Goal: Communication & Community: Answer question/provide support

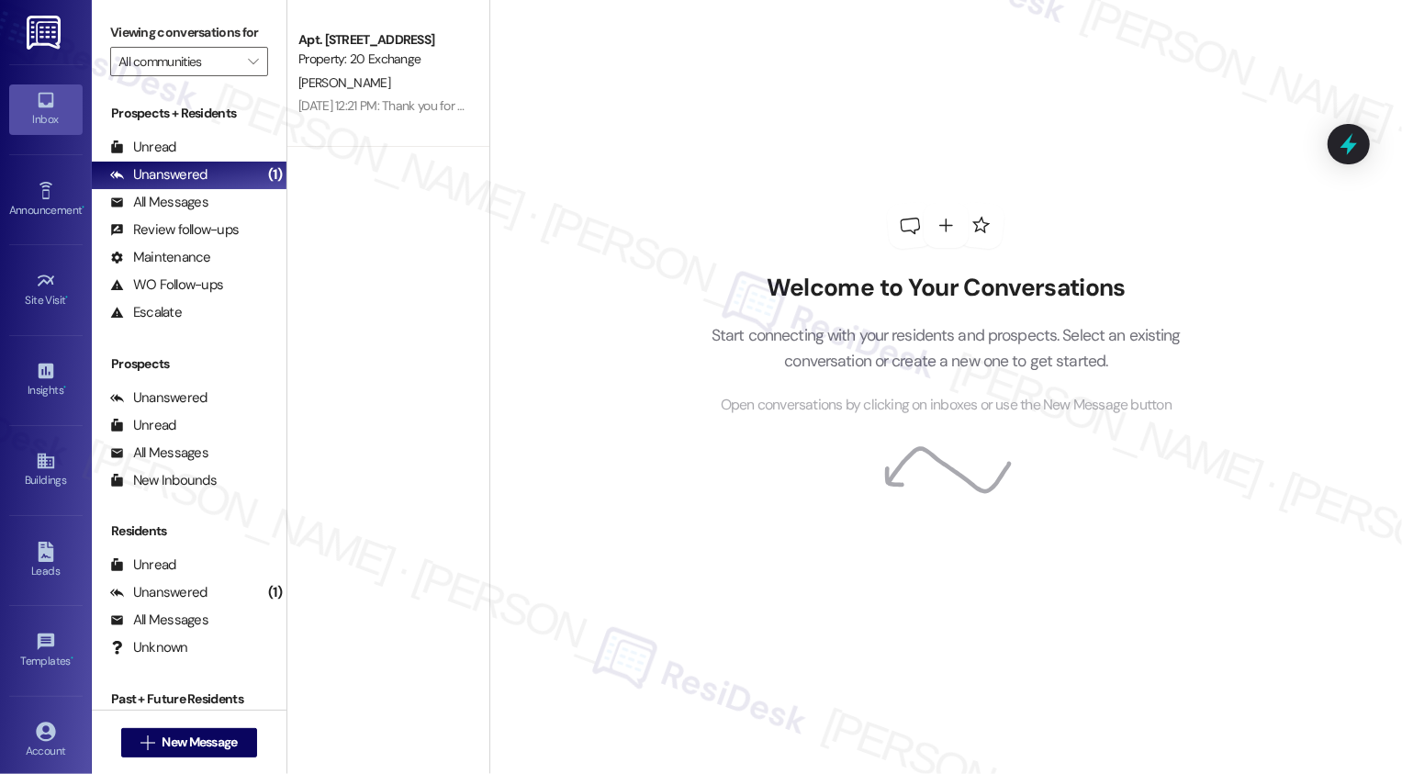
click at [585, 547] on div "Welcome to Your Conversations Start connecting with your residents and prospect…" at bounding box center [945, 387] width 913 height 774
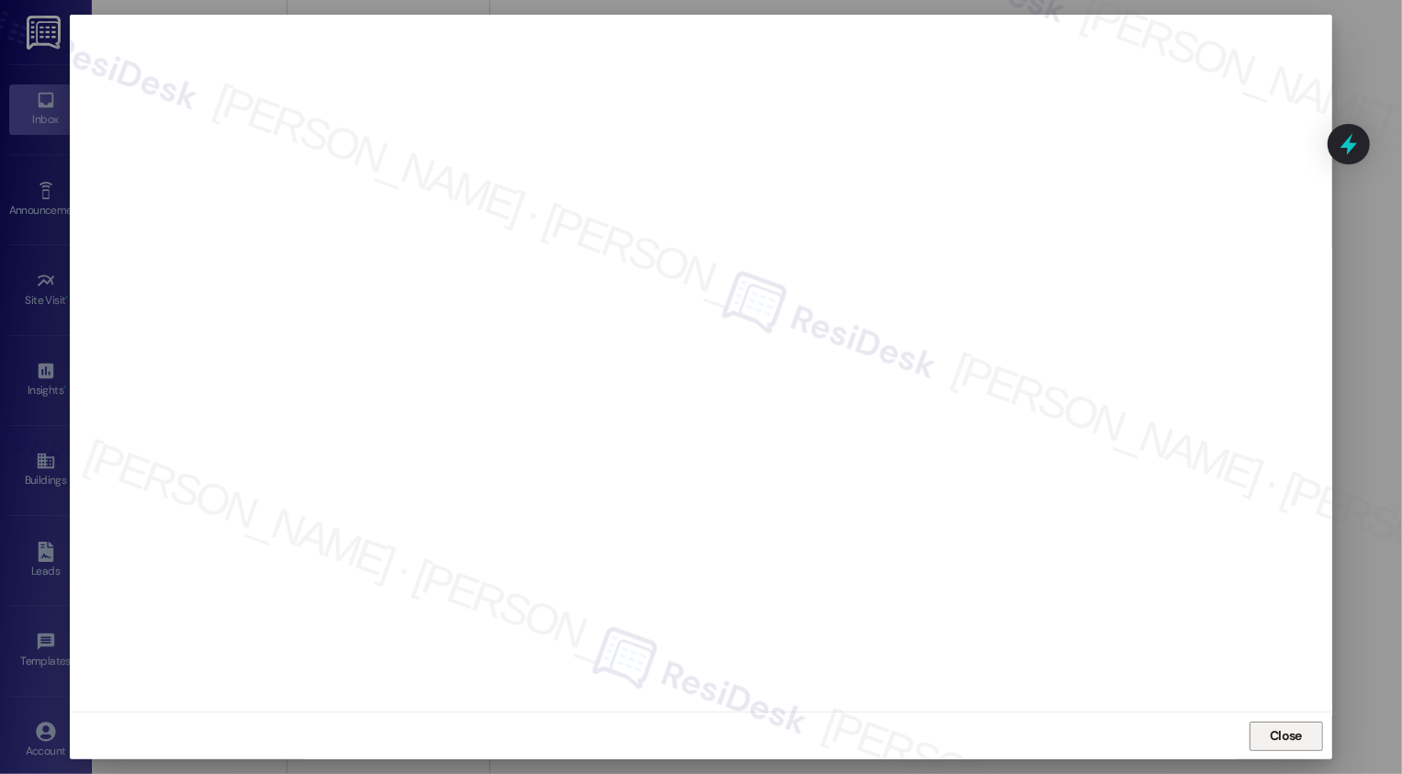
click at [1286, 732] on span "Close" at bounding box center [1286, 735] width 32 height 19
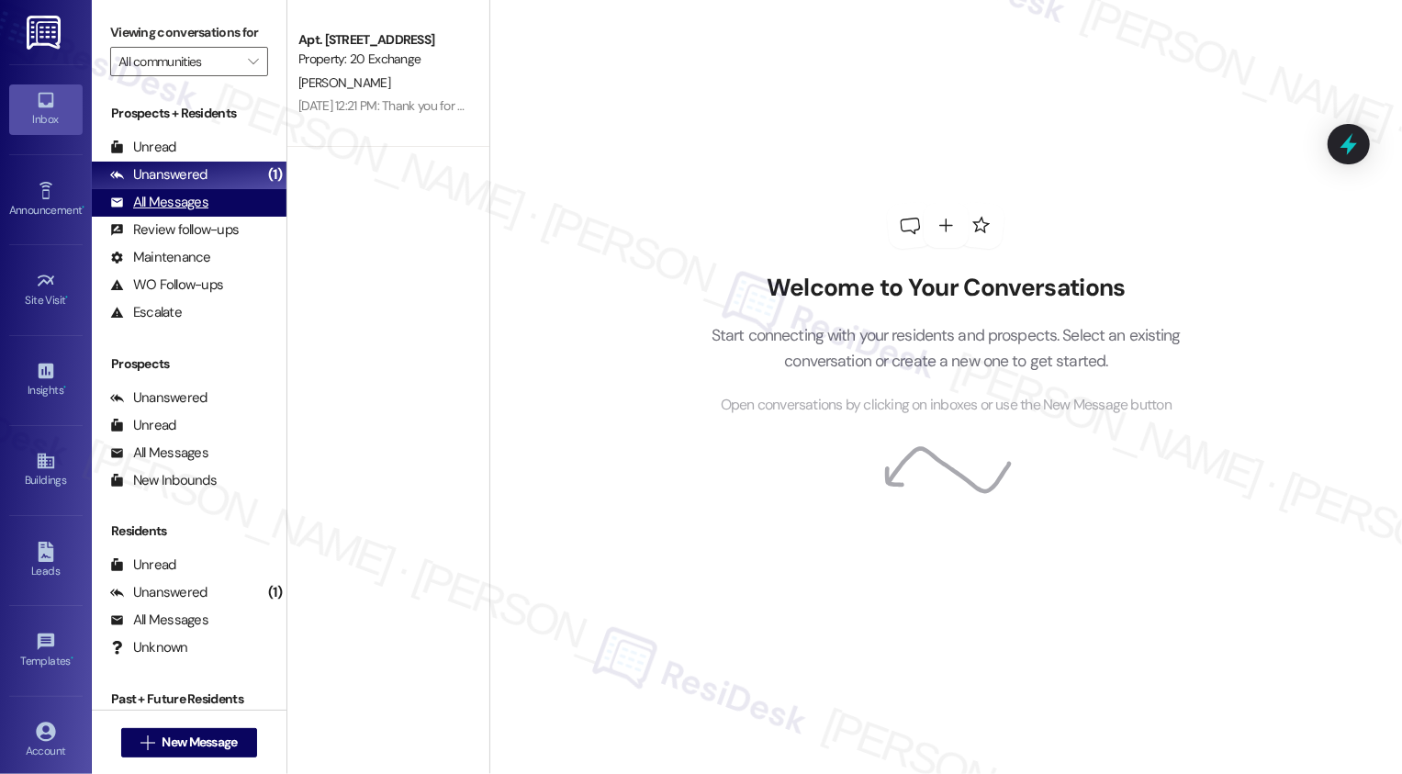
click at [202, 212] on div "All Messages" at bounding box center [159, 202] width 98 height 19
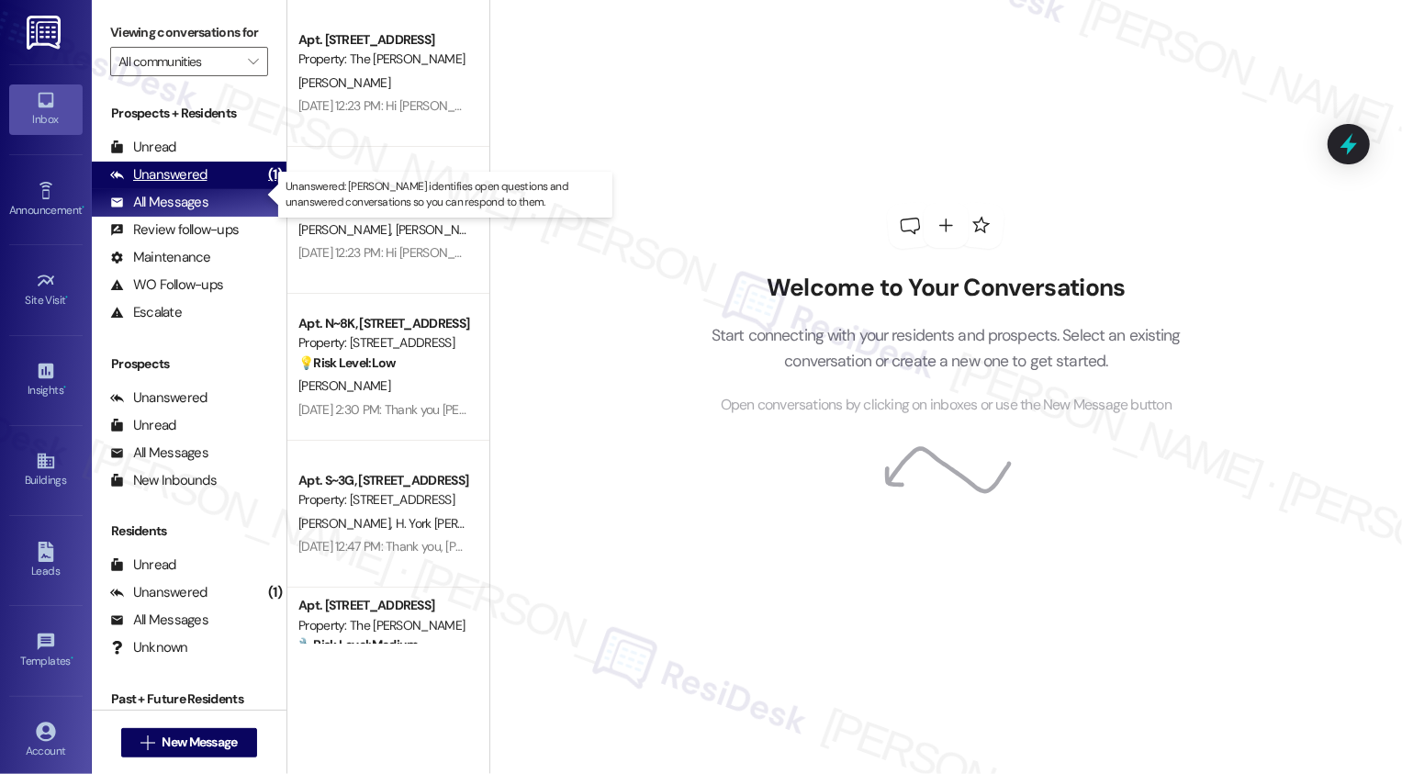
click at [206, 189] on div "Unanswered (1)" at bounding box center [189, 176] width 195 height 28
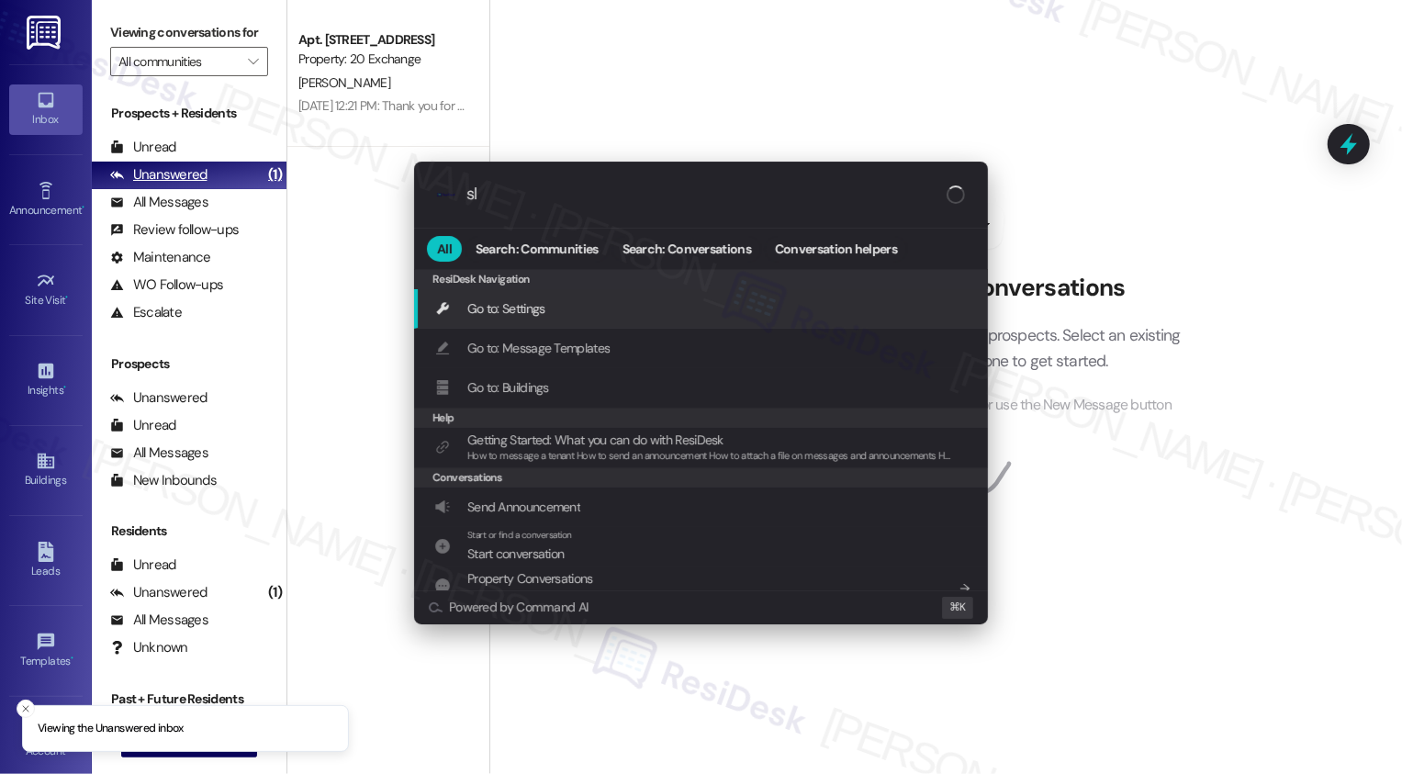
type input "sla"
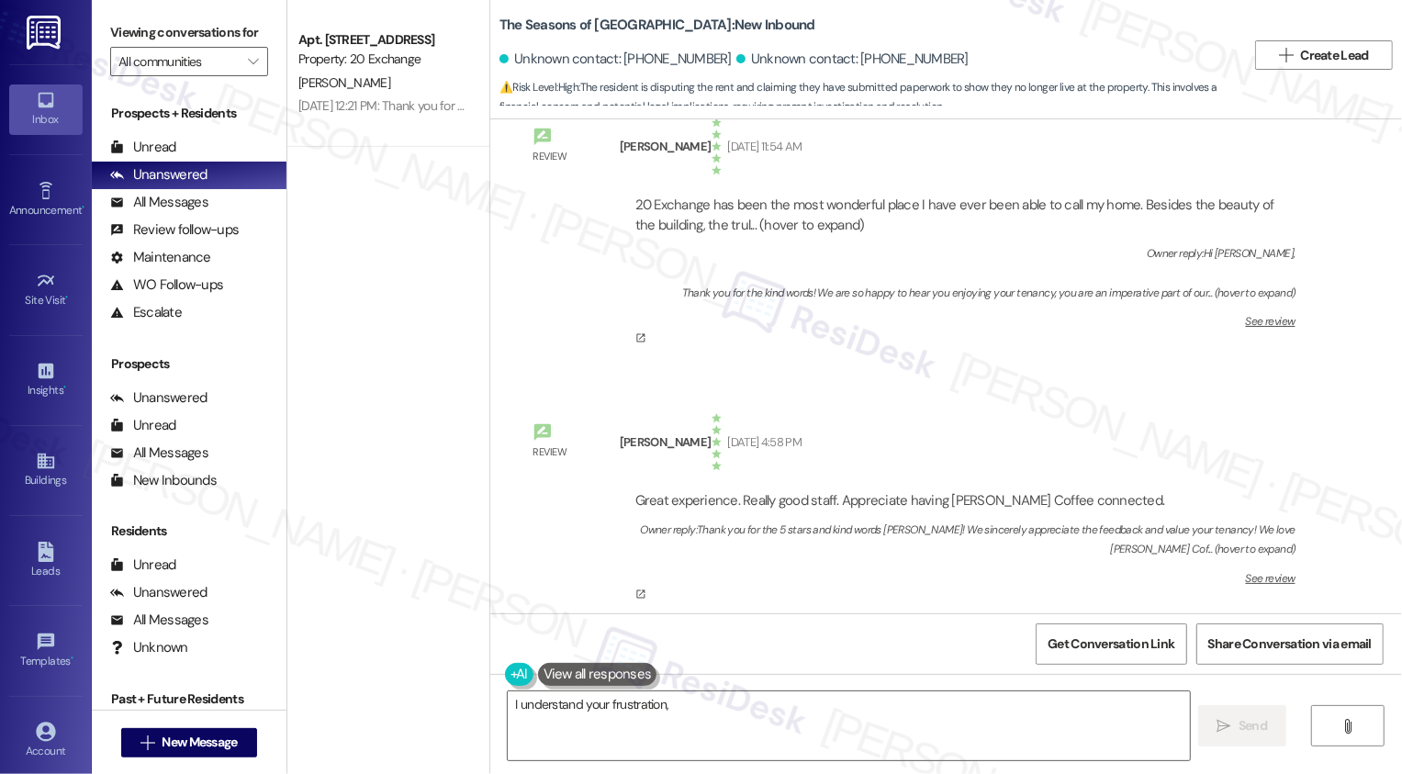
scroll to position [44405, 0]
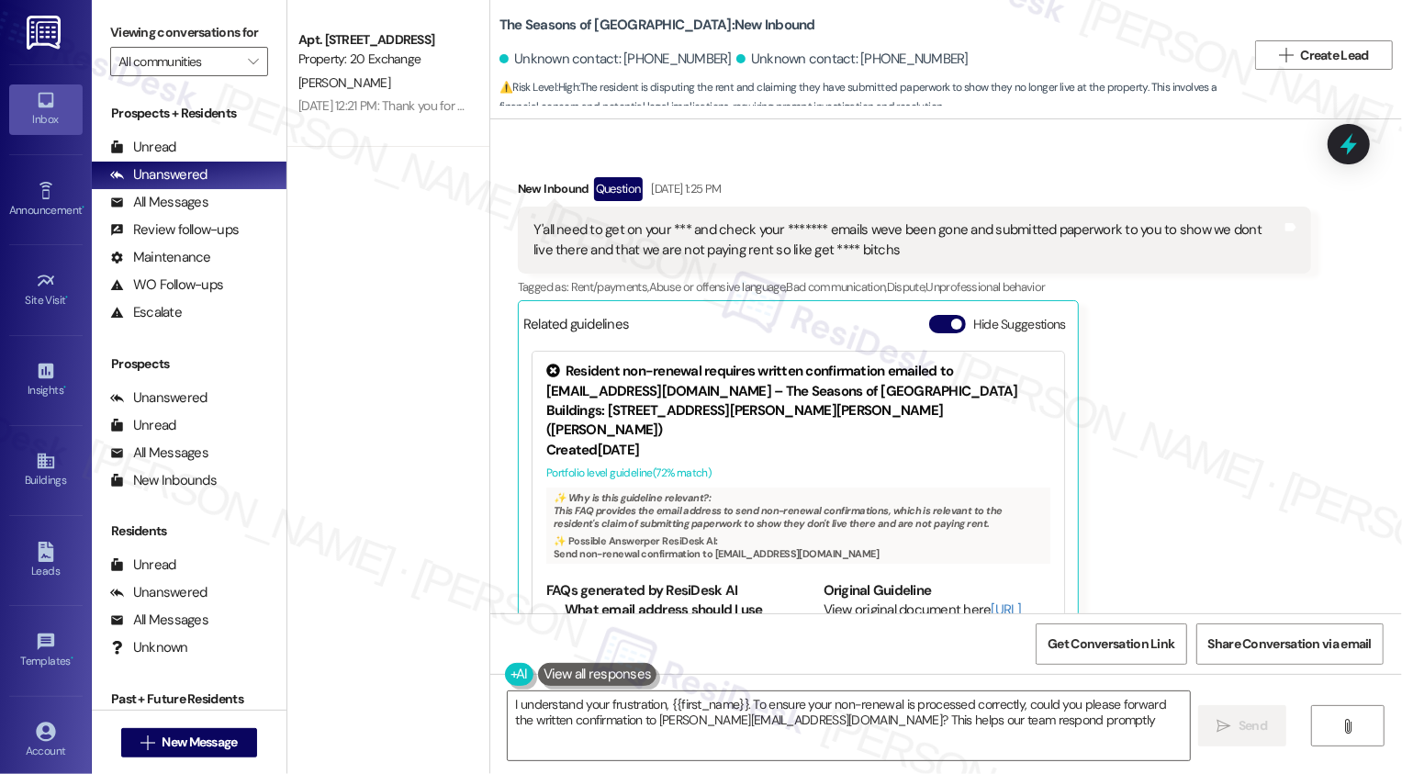
type textarea "I understand your frustration, {{first_name}}. To ensure your non-renewal is pr…"
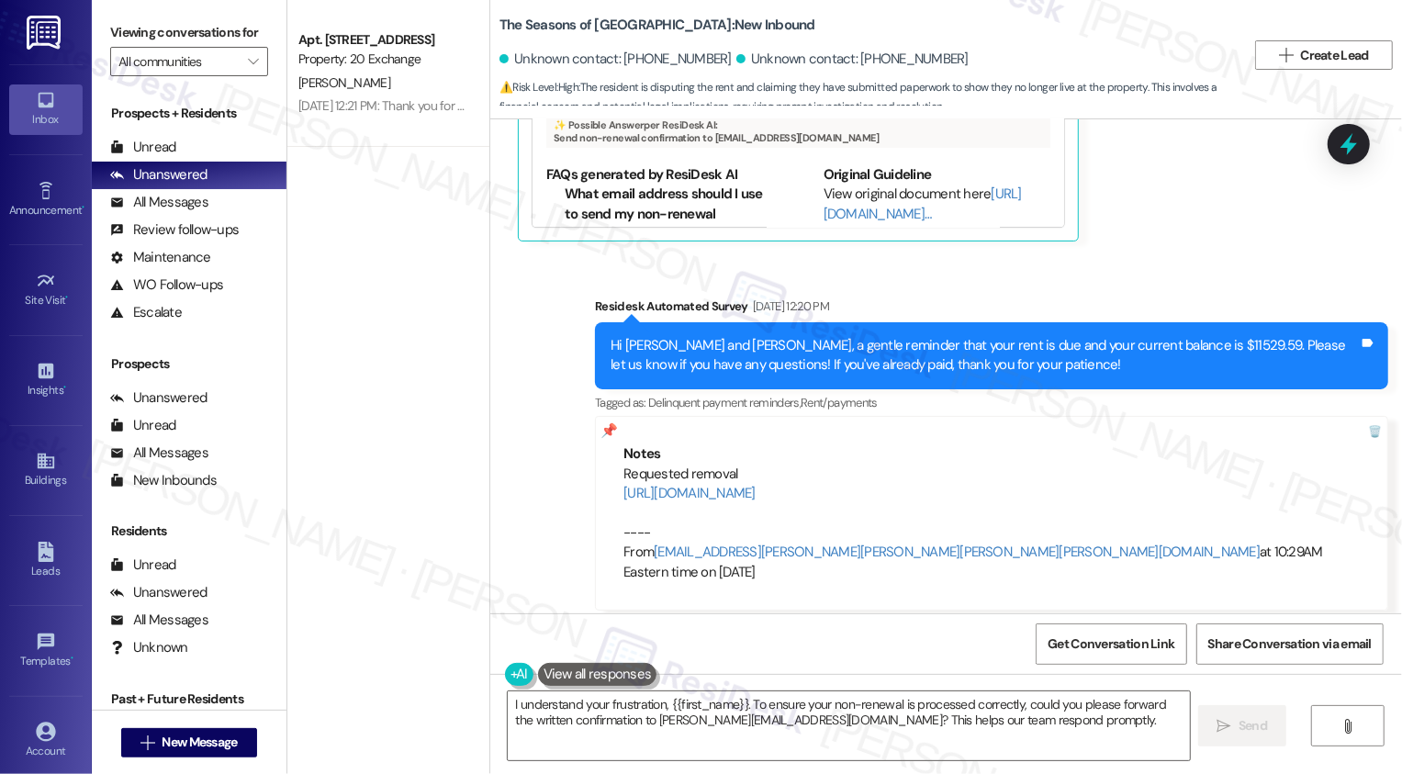
scroll to position [44963, 0]
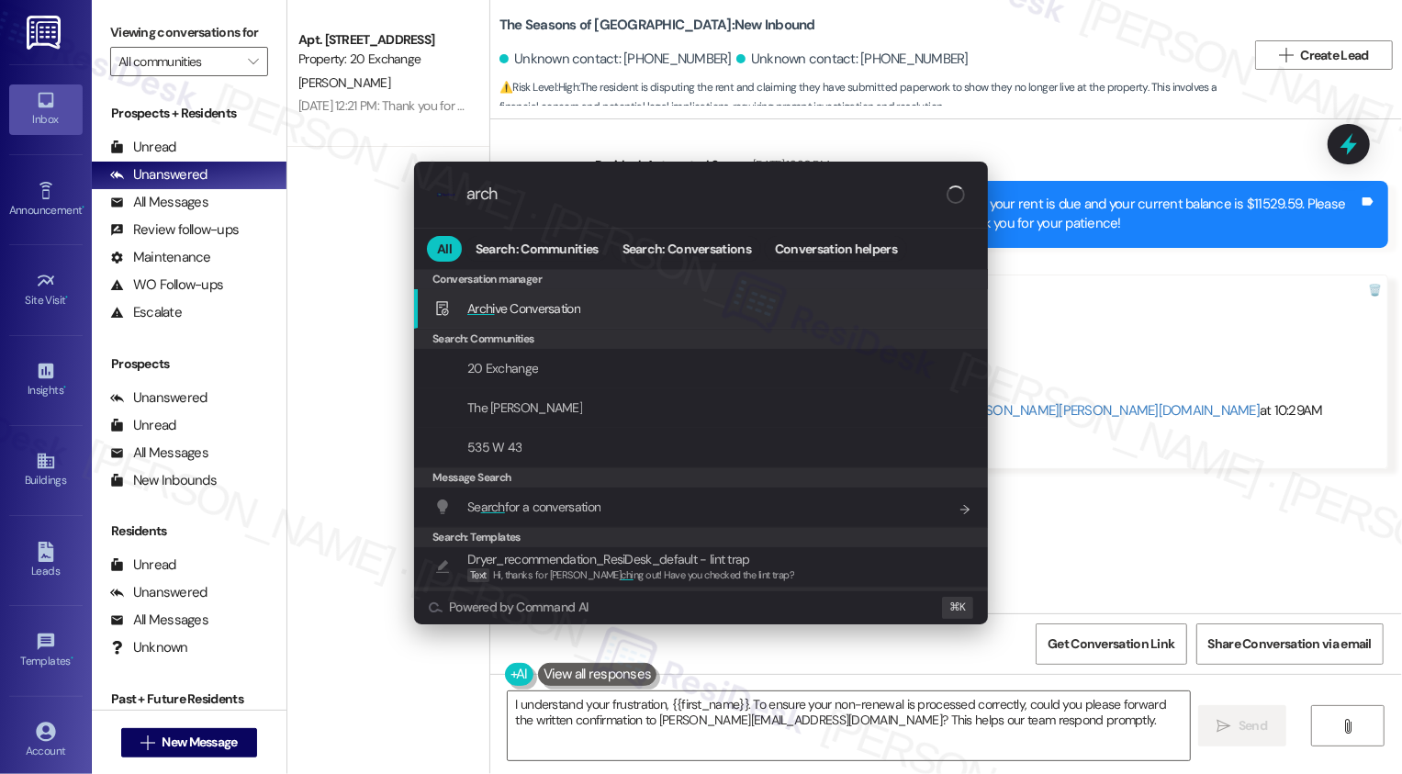
type input "archi"
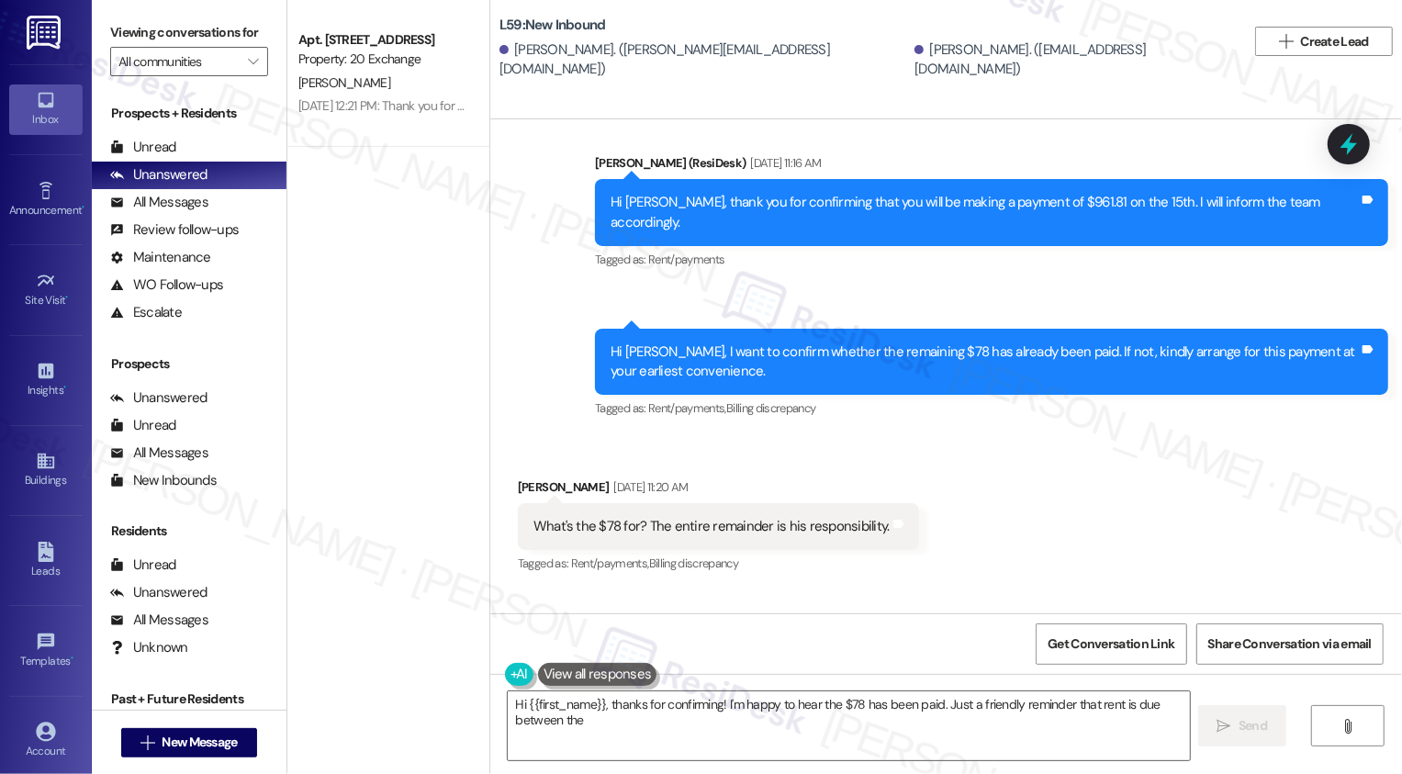
scroll to position [3083, 0]
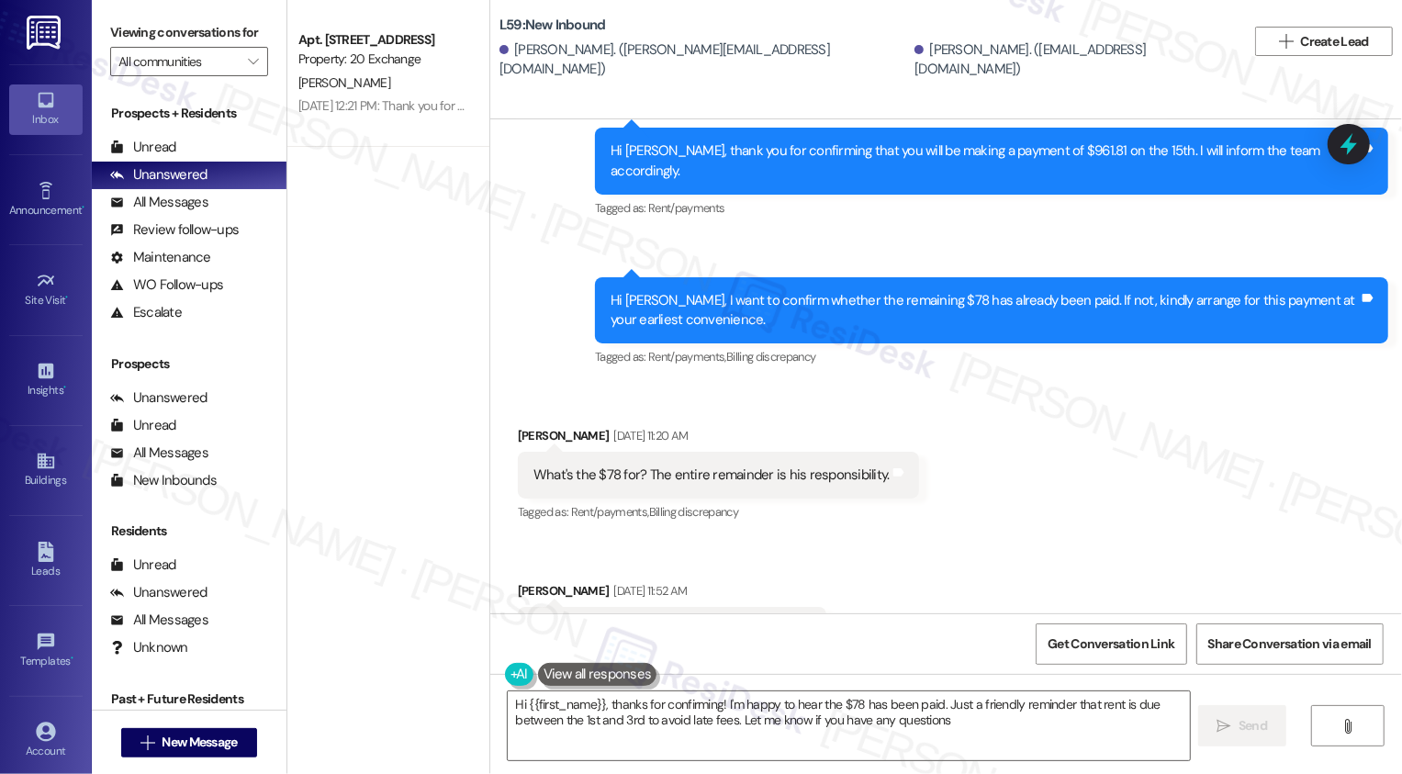
type textarea "Hi {{first_name}}, thanks for confirming! I'm happy to hear the $78 has been pa…"
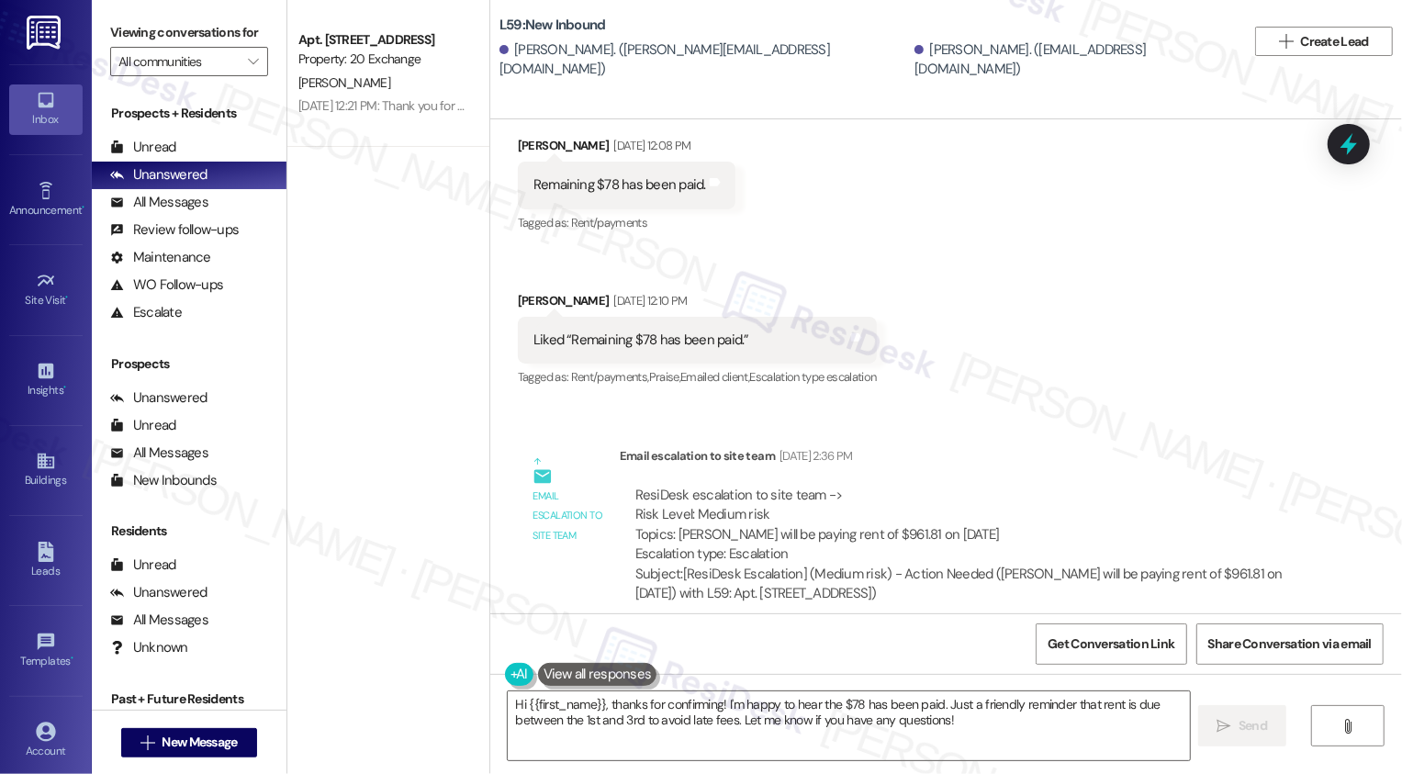
scroll to position [3730, 0]
